Goal: Use online tool/utility: Utilize a website feature to perform a specific function

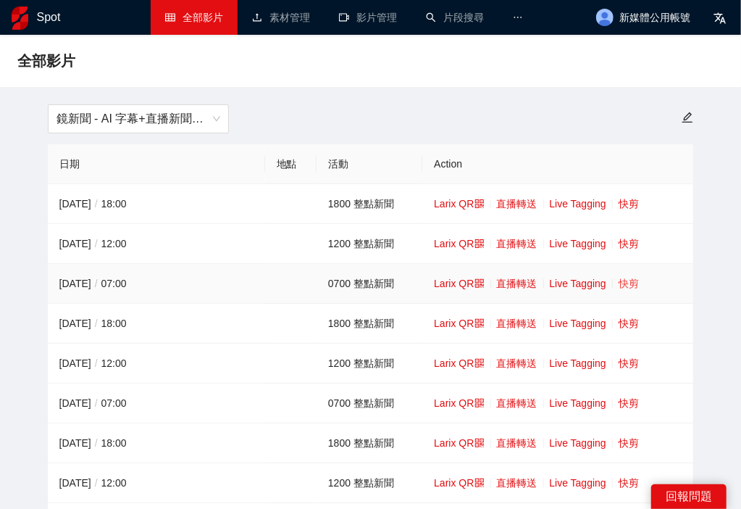
click at [624, 281] on link "快剪" at bounding box center [629, 283] width 20 height 12
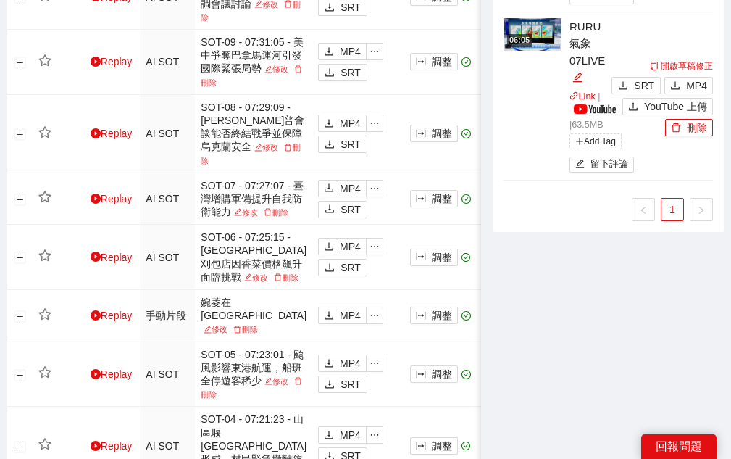
scroll to position [930, 0]
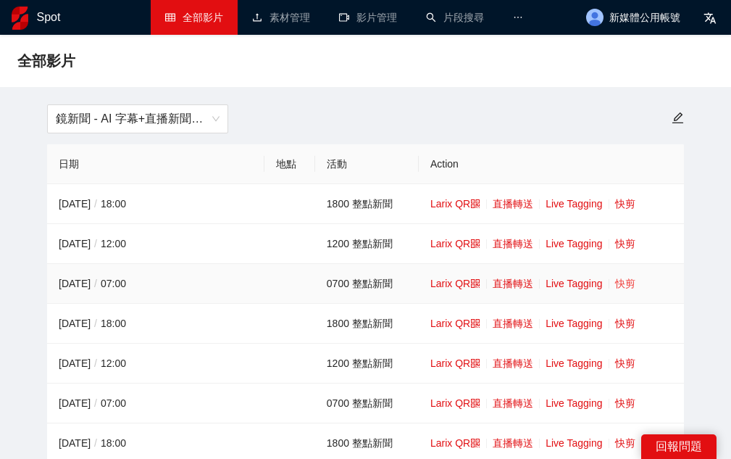
click at [625, 285] on link "快剪" at bounding box center [625, 283] width 20 height 12
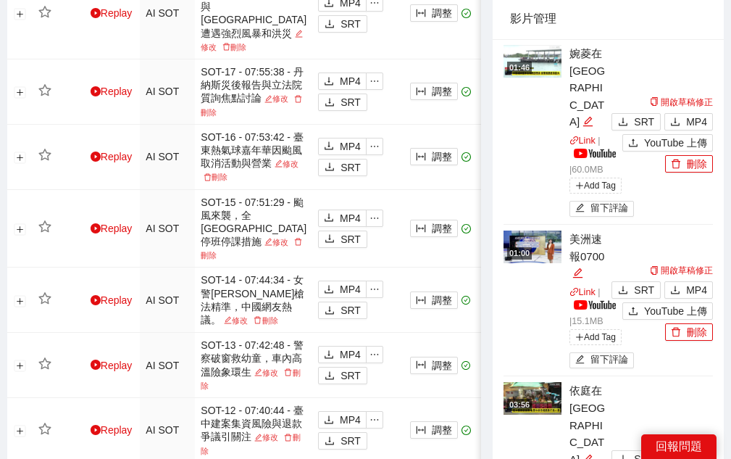
scroll to position [302, 0]
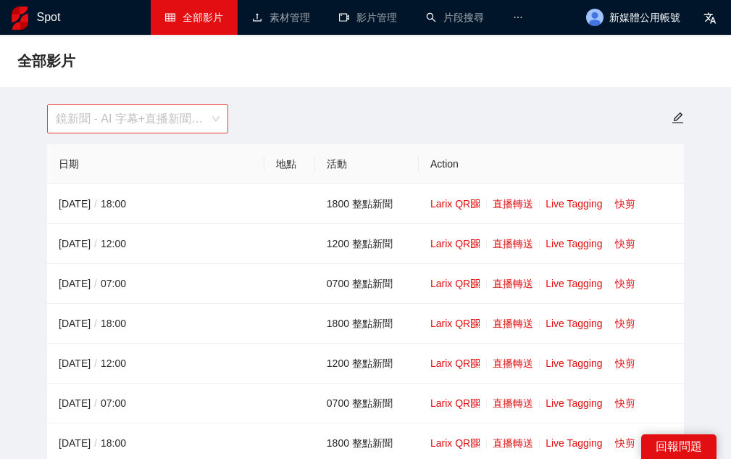
scroll to position [46, 0]
click at [103, 117] on span "鏡新聞 - AI 字幕+直播新聞（[DATE]-[DATE]）" at bounding box center [138, 119] width 164 height 28
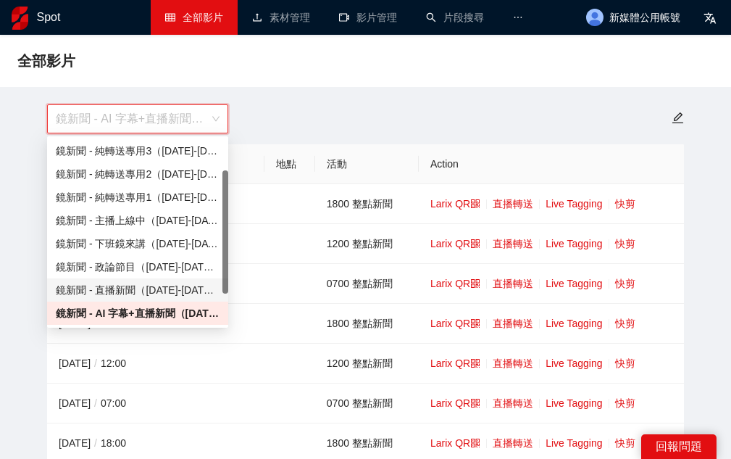
click at [126, 287] on div "鏡新聞 - 直播新聞（[DATE]-[DATE]）" at bounding box center [138, 290] width 164 height 16
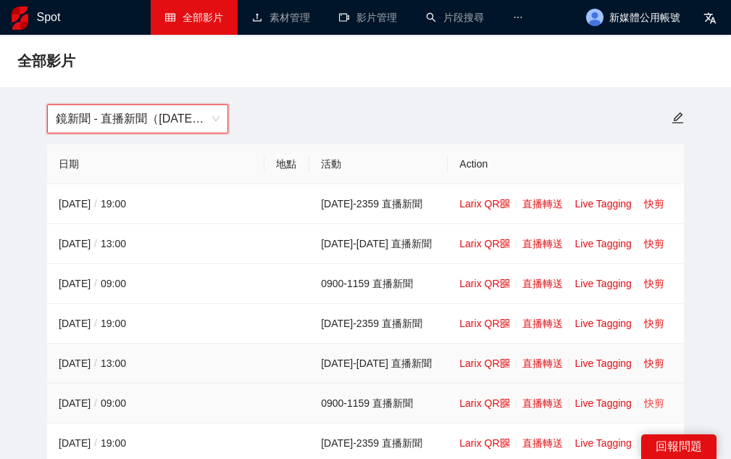
scroll to position [60, 0]
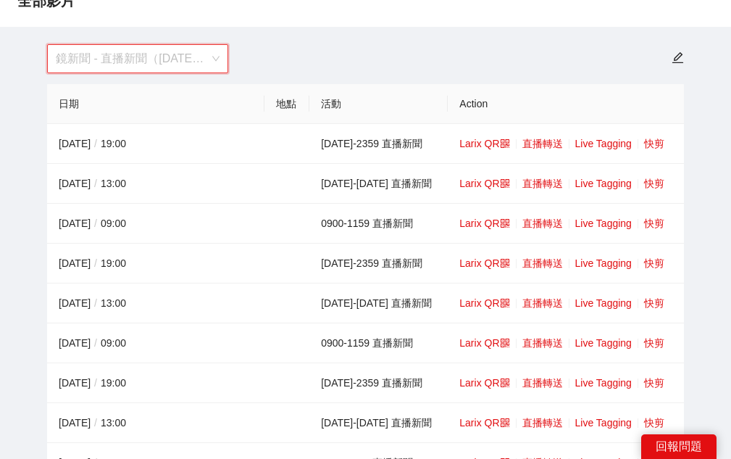
click at [159, 59] on span "鏡新聞 - 直播新聞（[DATE]-[DATE]）" at bounding box center [138, 59] width 164 height 28
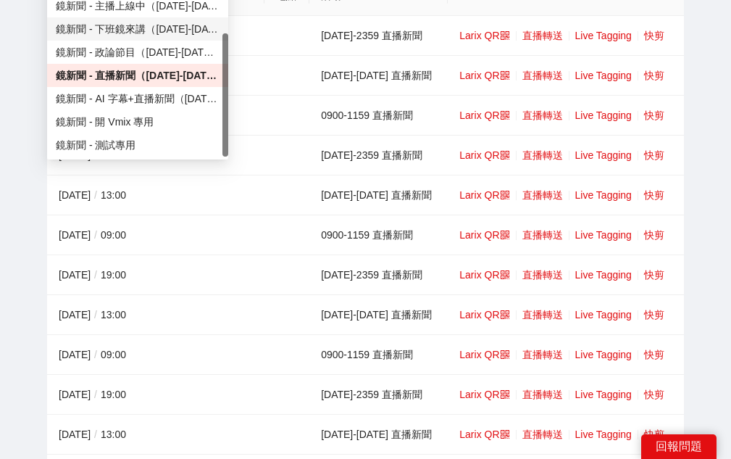
scroll to position [181, 0]
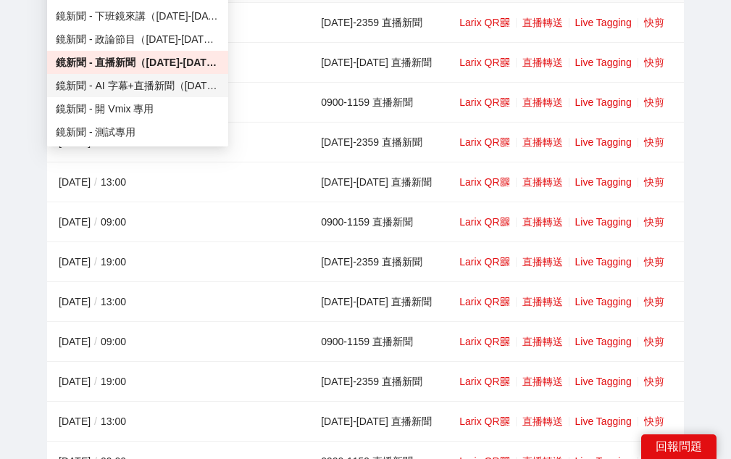
click at [188, 86] on div "鏡新聞 - AI 字幕+直播新聞（[DATE]-[DATE]）" at bounding box center [138, 86] width 164 height 16
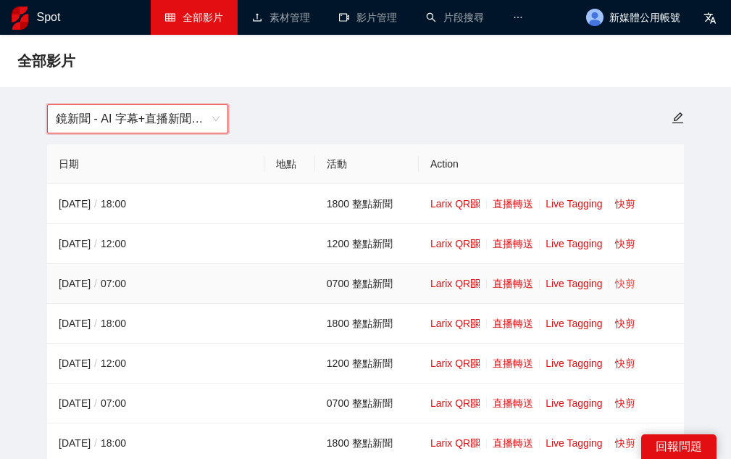
click at [632, 282] on link "快剪" at bounding box center [625, 283] width 20 height 12
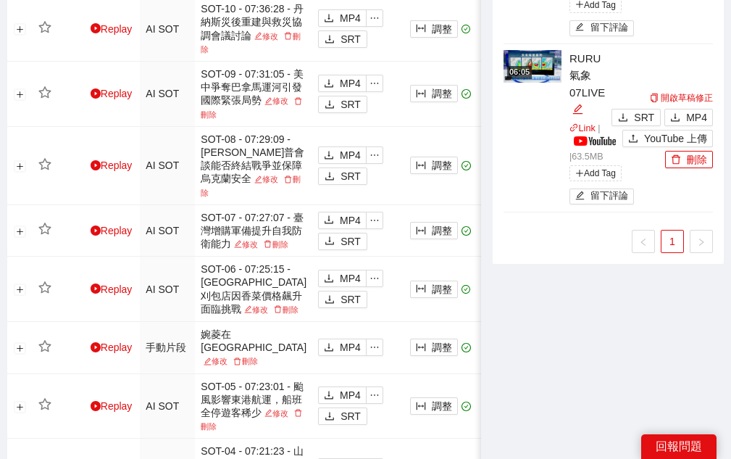
scroll to position [1328, 0]
